Goal: Check status: Check status

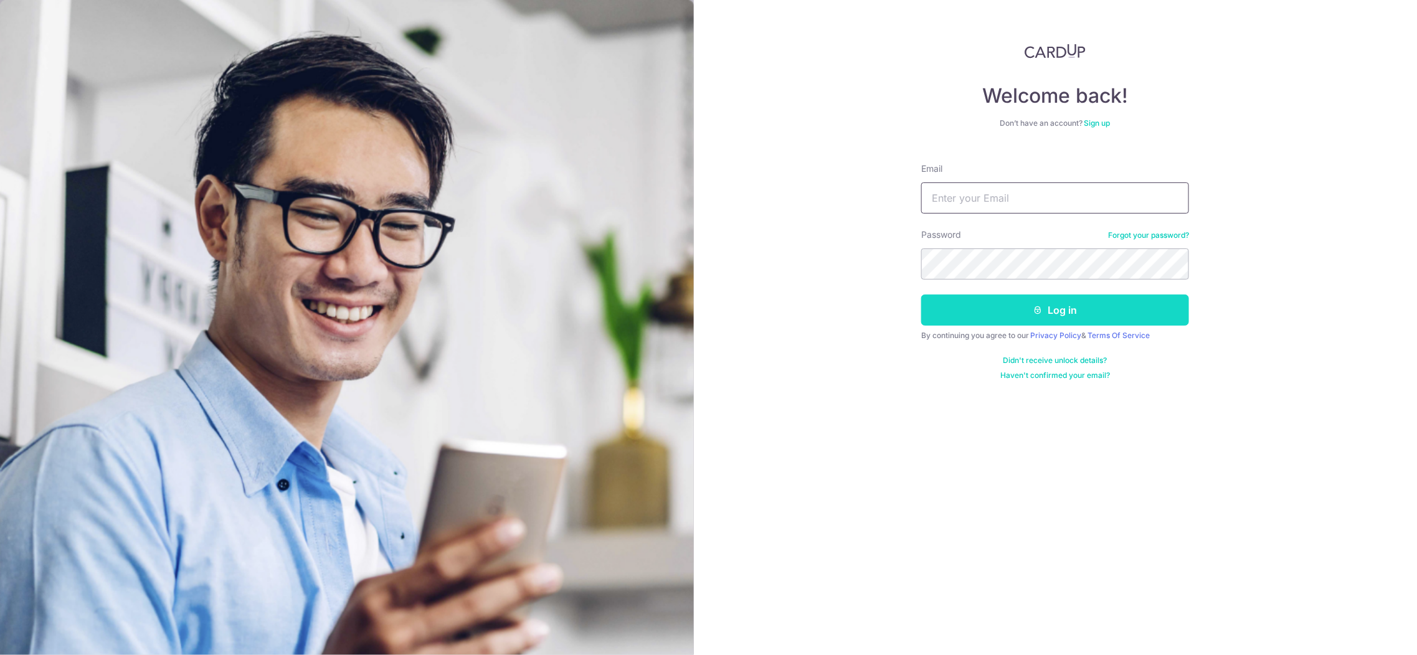
type input "[EMAIL_ADDRESS][DOMAIN_NAME]"
drag, startPoint x: 1016, startPoint y: 315, endPoint x: 1046, endPoint y: 311, distance: 30.1
click at [1016, 315] on button "Log in" at bounding box center [1055, 310] width 268 height 31
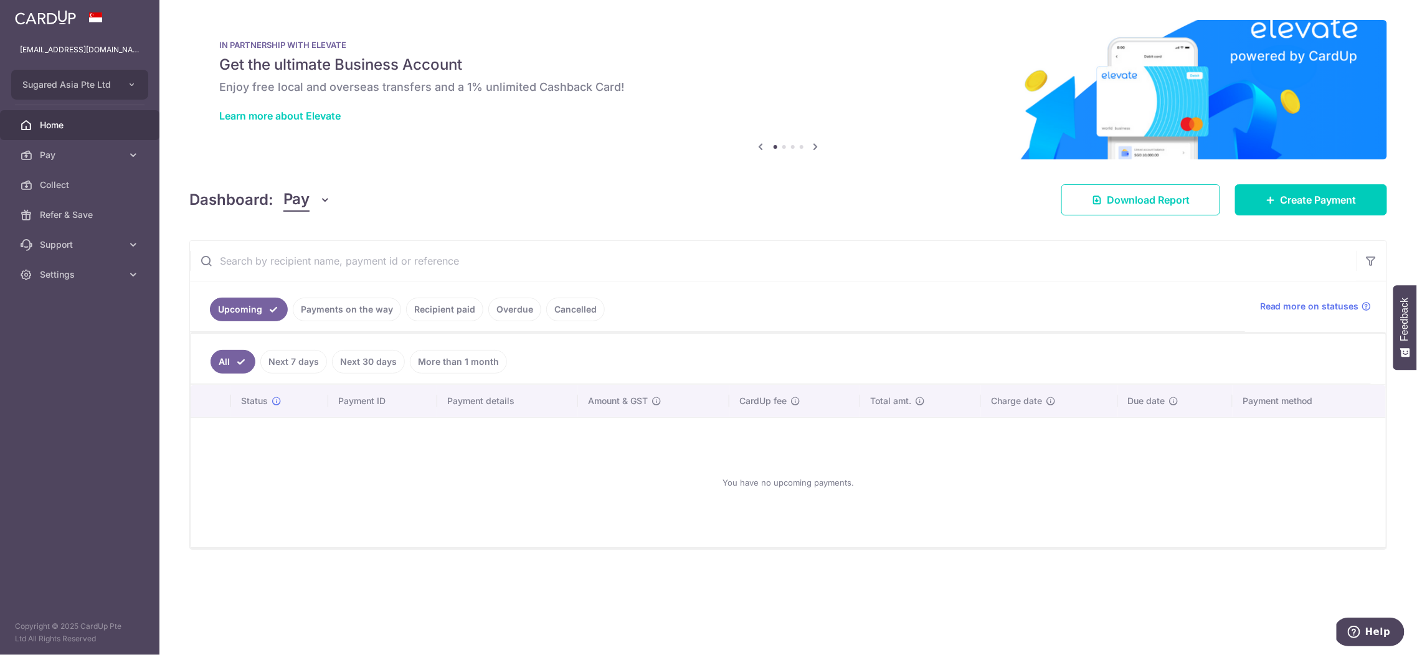
click at [445, 303] on link "Recipient paid" at bounding box center [444, 310] width 77 height 24
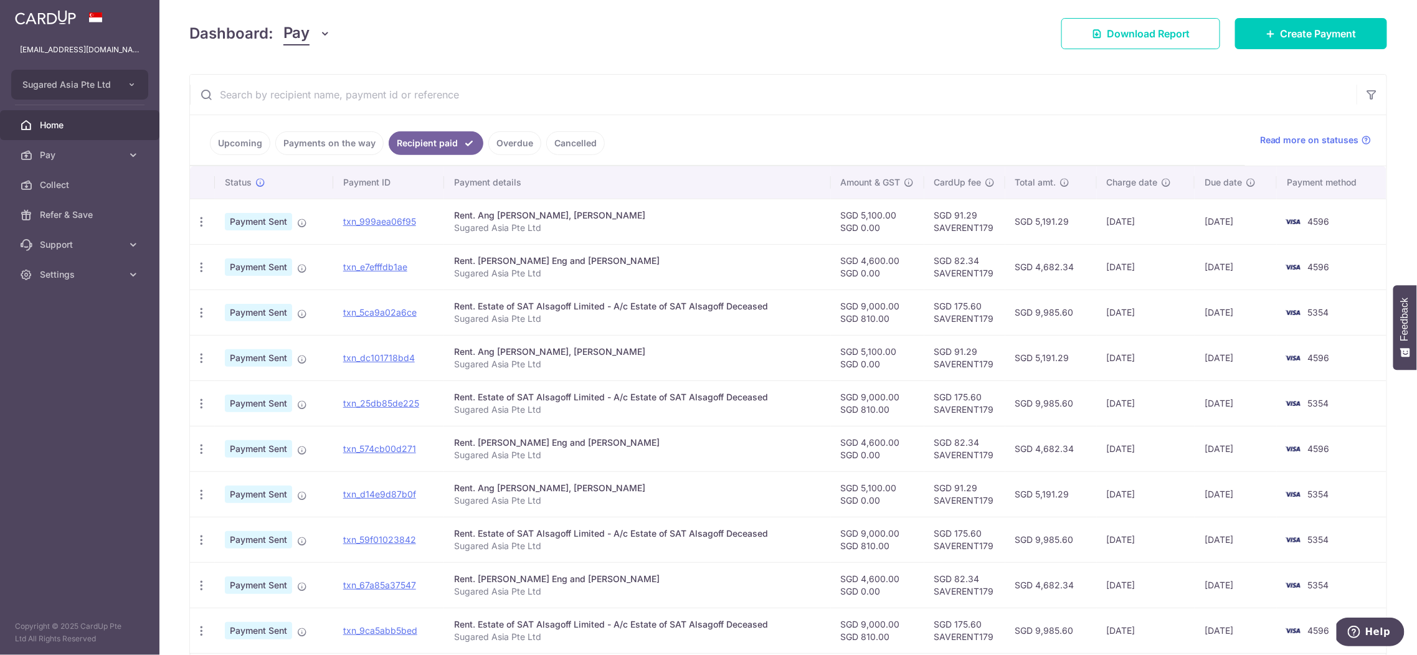
scroll to position [248, 0]
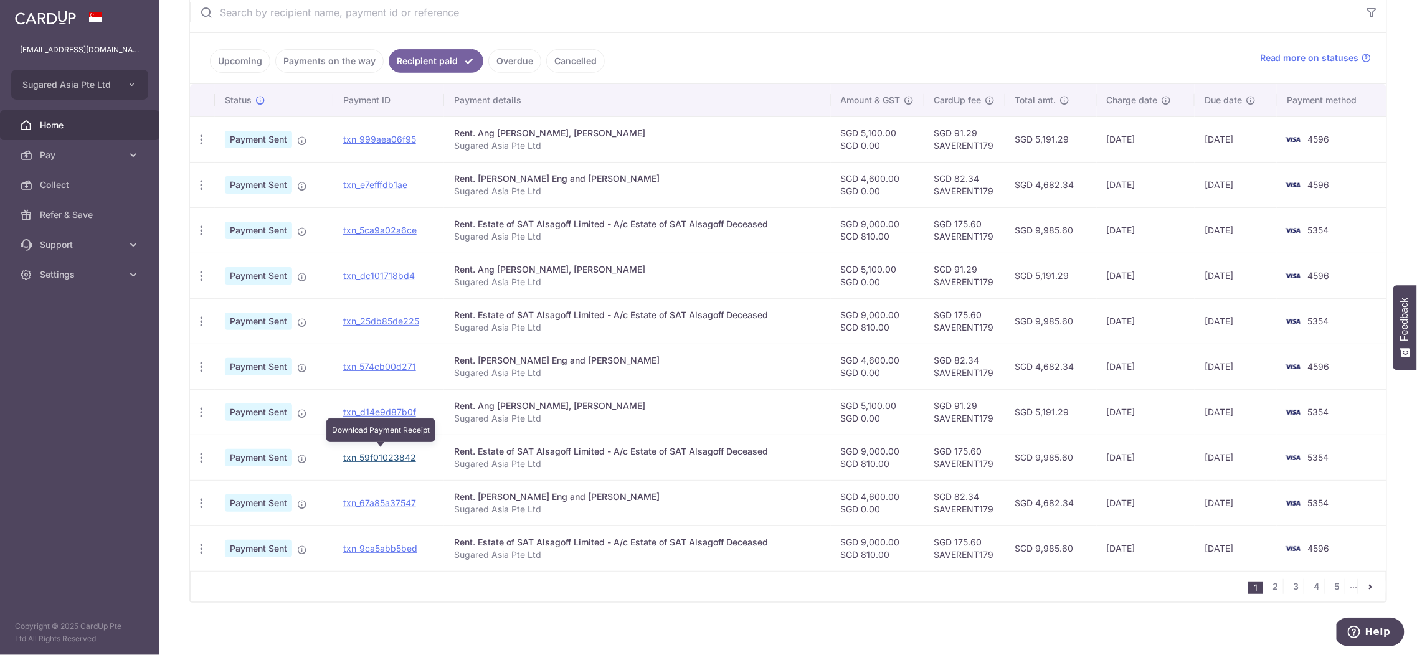
click at [377, 455] on link "txn_59f01023842" at bounding box center [379, 457] width 73 height 11
click at [376, 453] on link "txn_59f01023842" at bounding box center [379, 457] width 73 height 11
click at [396, 498] on link "txn_67a85a37547" at bounding box center [379, 503] width 73 height 11
click at [387, 407] on link "txn_d14e9d87b0f" at bounding box center [379, 412] width 73 height 11
